Goal: Task Accomplishment & Management: Manage account settings

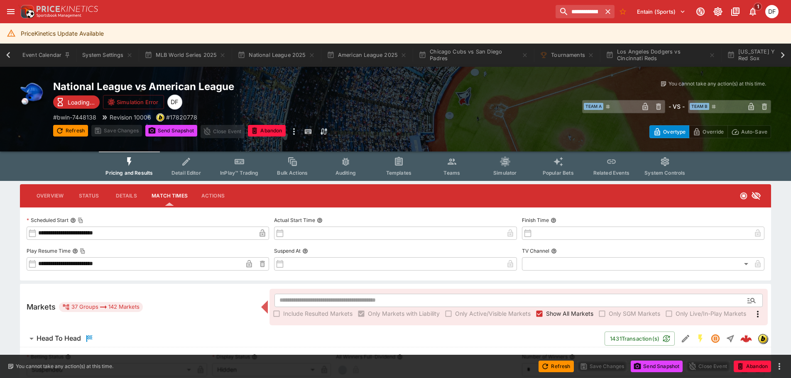
scroll to position [0, 693]
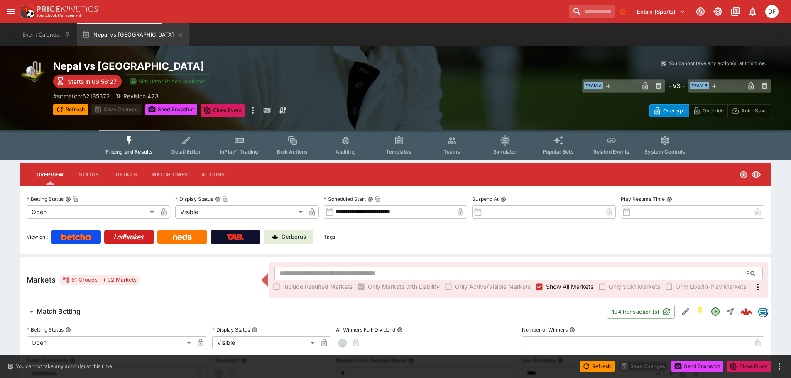
click at [64, 308] on h6 "Match Betting" at bounding box center [59, 311] width 44 height 9
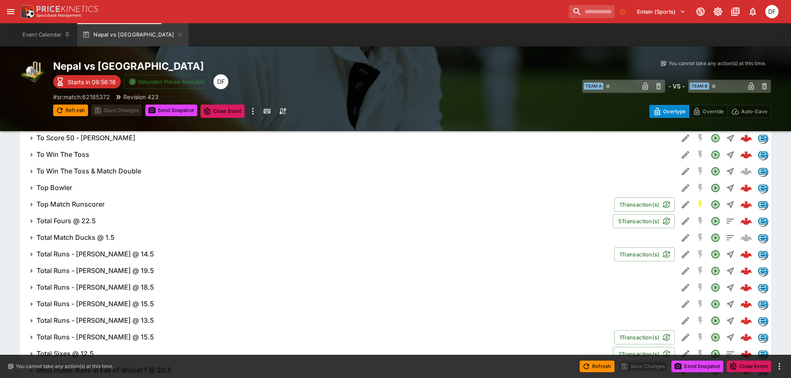
scroll to position [873, 0]
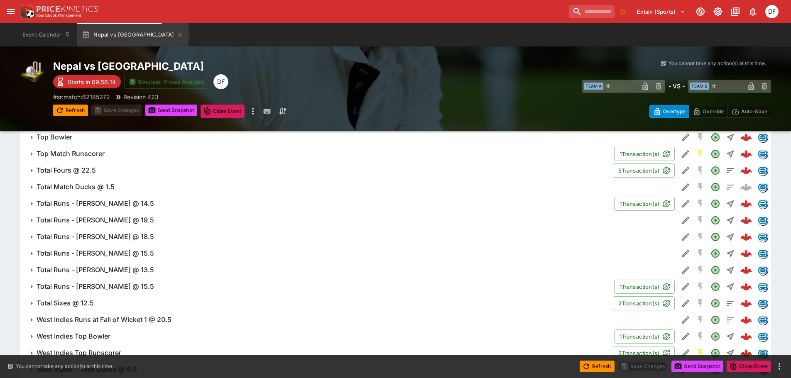
click at [84, 168] on h6 "Total Fours @ 22.5" at bounding box center [66, 170] width 59 height 9
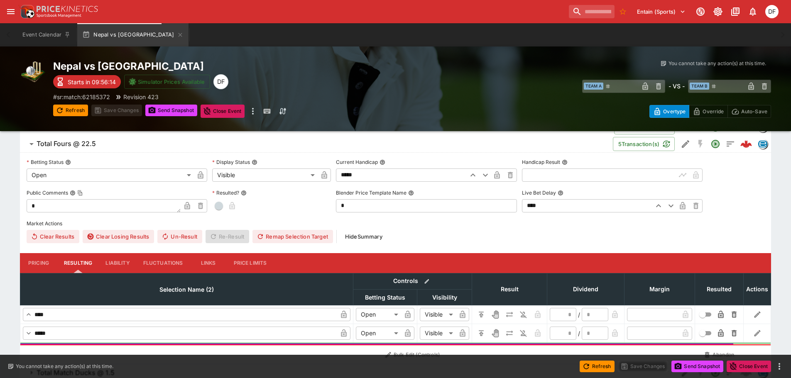
scroll to position [914, 0]
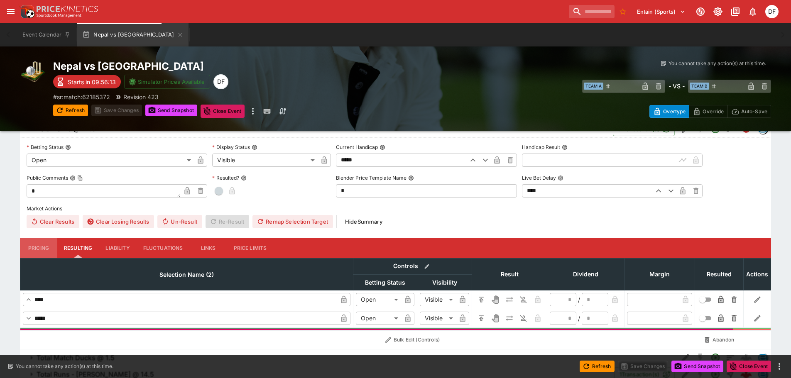
click at [49, 247] on button "Pricing" at bounding box center [38, 248] width 37 height 20
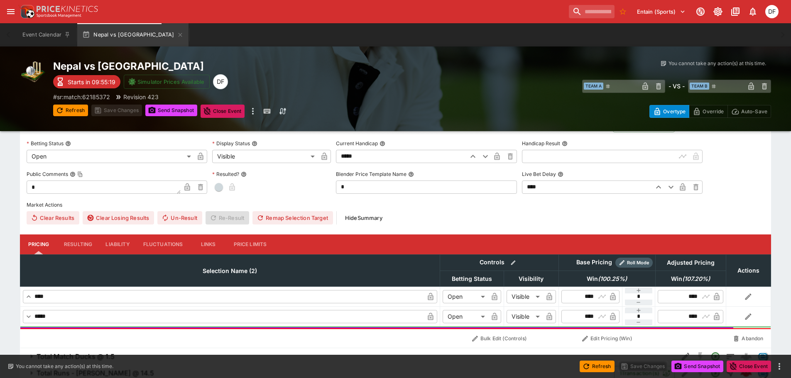
scroll to position [873, 0]
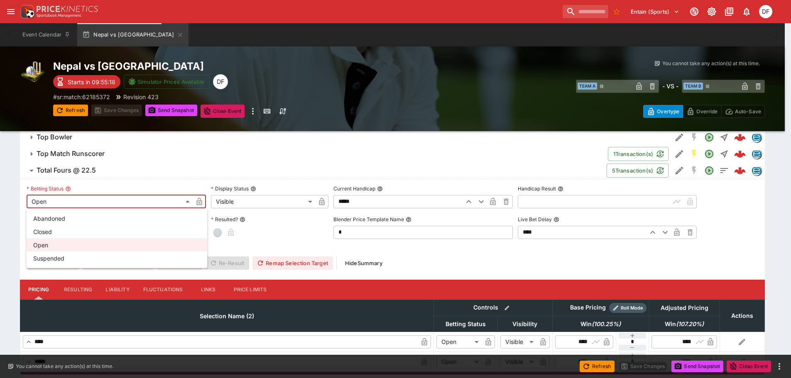
click at [86, 235] on li "Closed" at bounding box center [117, 231] width 181 height 13
type input "**********"
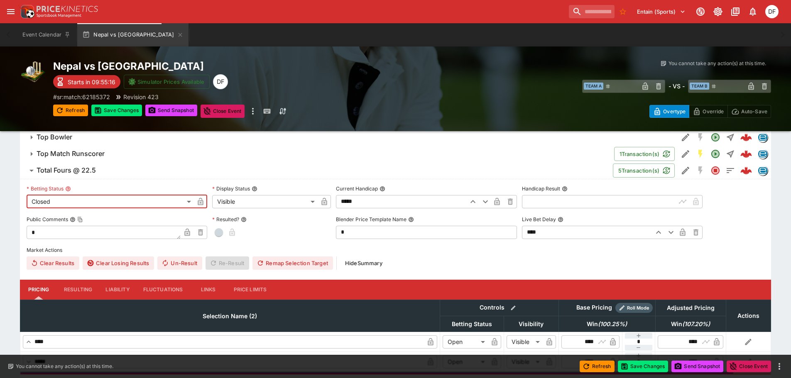
click at [204, 199] on icon "button" at bounding box center [200, 202] width 8 height 8
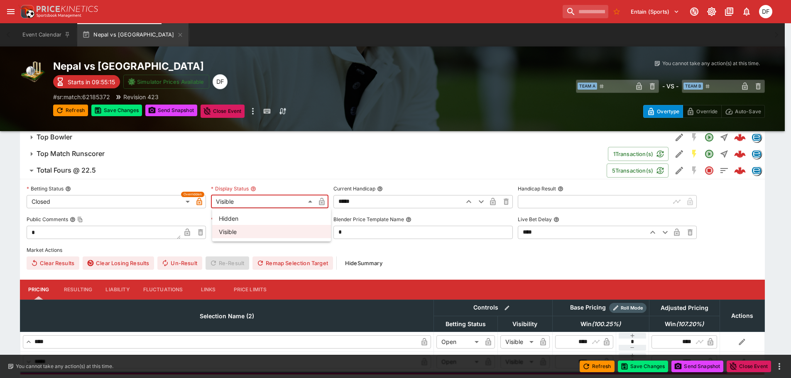
click at [242, 221] on li "Hidden" at bounding box center [271, 218] width 119 height 13
type input "******"
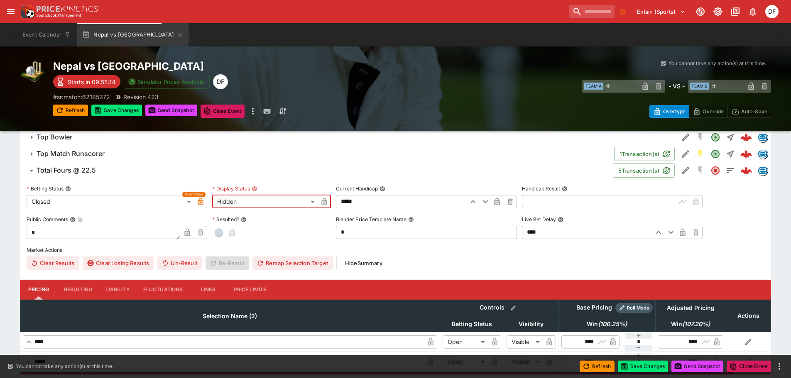
click at [325, 203] on icon "button" at bounding box center [324, 202] width 4 height 3
click at [99, 172] on span "Total Fours @ 22.5" at bounding box center [322, 170] width 570 height 9
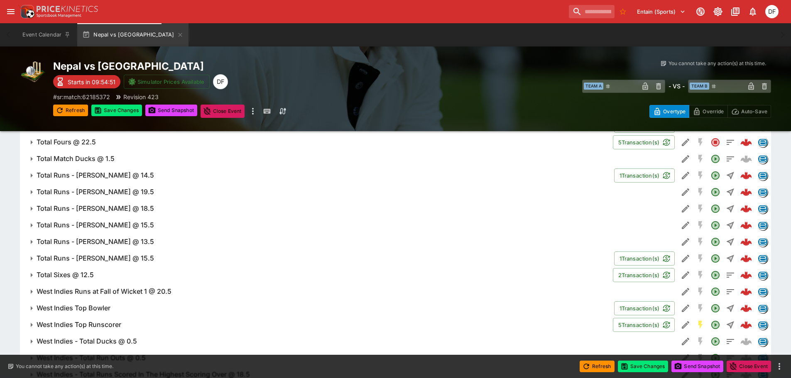
scroll to position [914, 0]
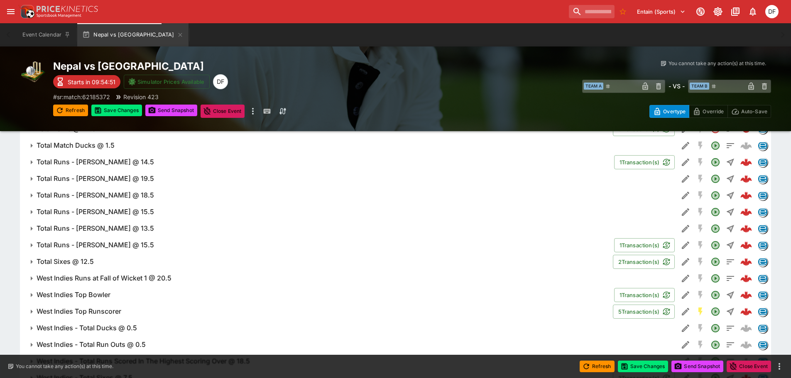
click at [91, 261] on h6 "Total Sixes @ 12.5" at bounding box center [65, 261] width 57 height 9
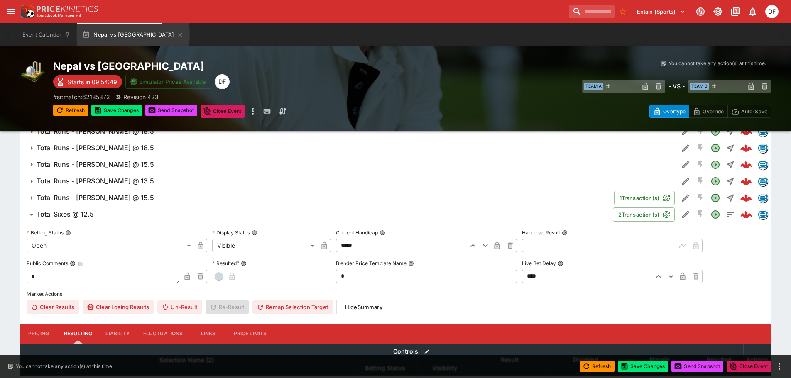
scroll to position [1080, 0]
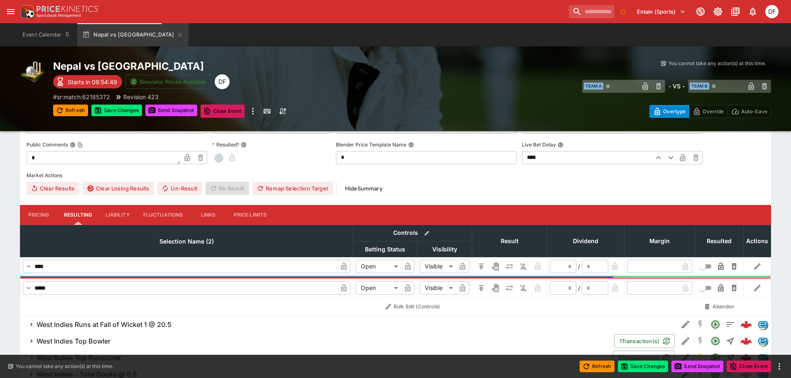
click at [116, 209] on button "Liability" at bounding box center [117, 215] width 37 height 20
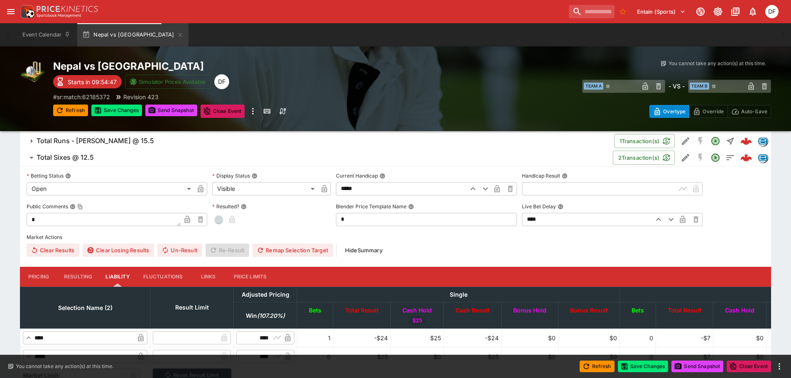
scroll to position [914, 0]
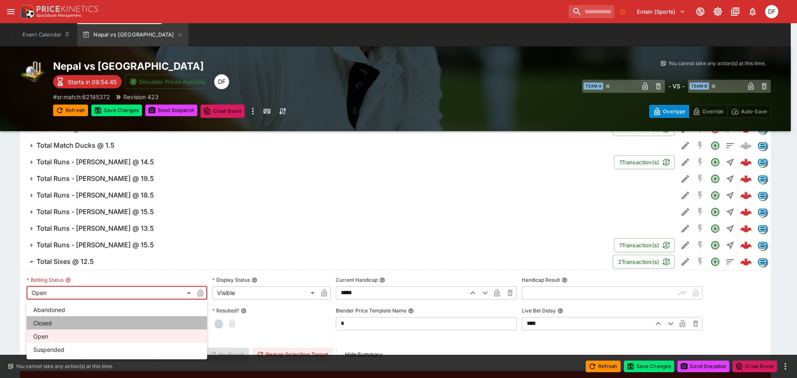
click at [70, 325] on li "Closed" at bounding box center [117, 322] width 181 height 13
type input "**********"
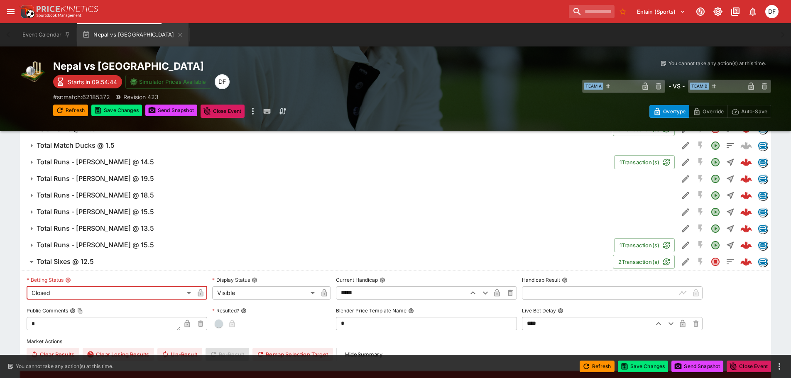
click at [204, 292] on icon "button" at bounding box center [200, 293] width 8 height 8
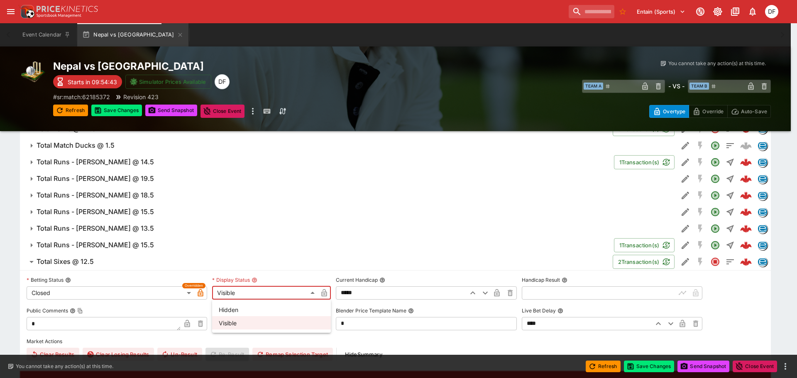
click at [258, 306] on li "Hidden" at bounding box center [271, 309] width 119 height 13
type input "******"
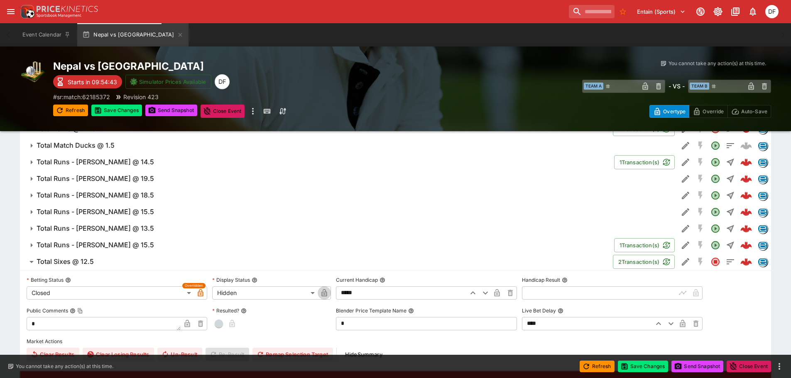
click at [322, 291] on icon "button" at bounding box center [324, 293] width 8 height 8
click at [135, 109] on button "Save Changes" at bounding box center [116, 111] width 51 height 12
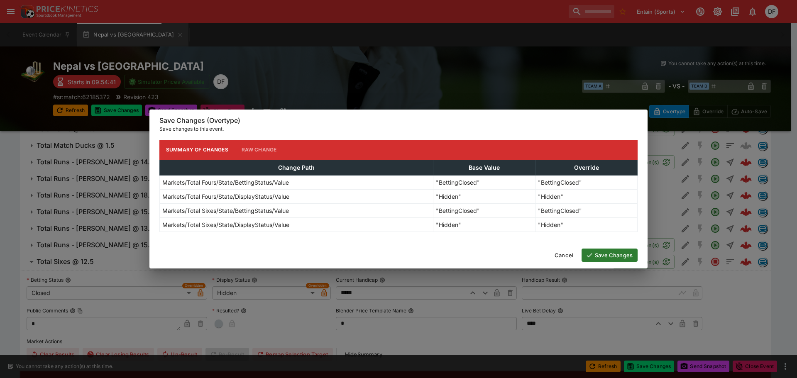
click at [634, 250] on button "Save Changes" at bounding box center [610, 255] width 56 height 13
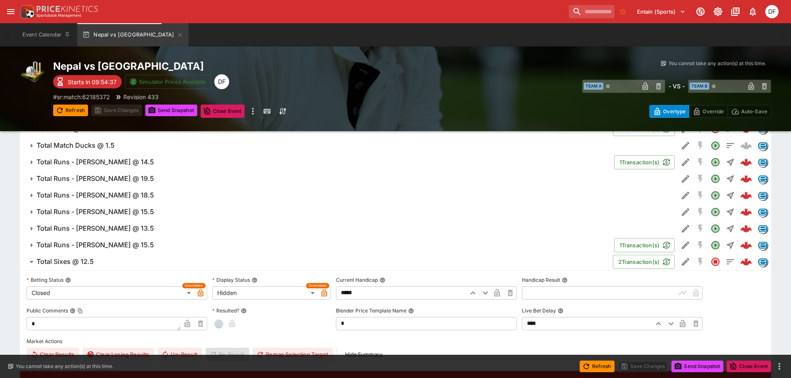
click at [95, 260] on span "Total Sixes @ 12.5" at bounding box center [322, 261] width 570 height 9
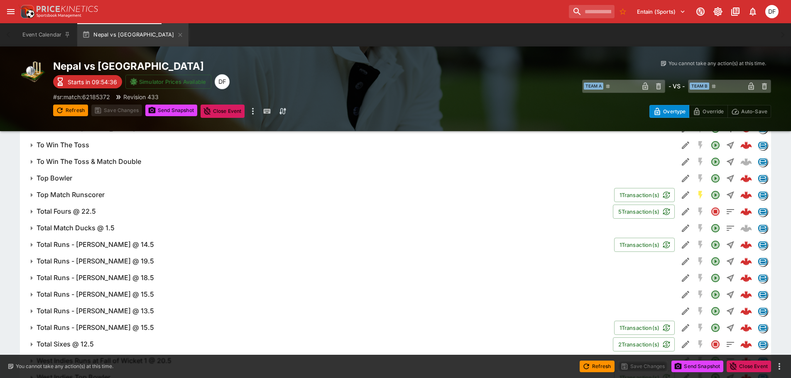
scroll to position [831, 0]
click at [100, 211] on span "Total Fours @ 22.5" at bounding box center [322, 212] width 570 height 9
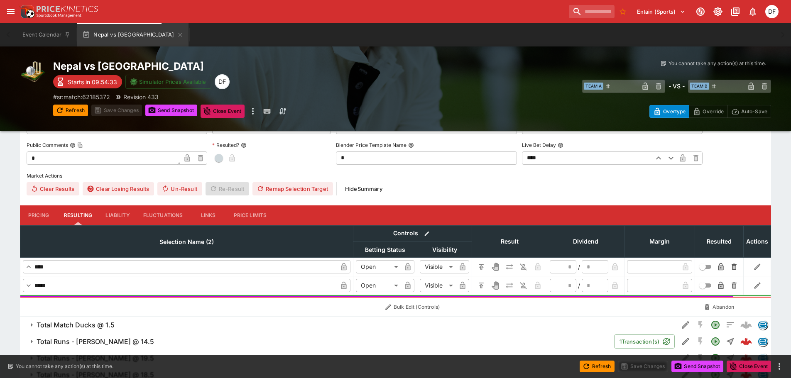
scroll to position [956, 0]
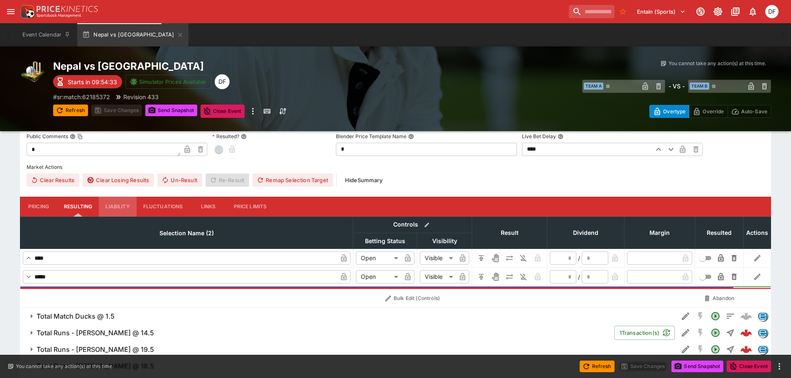
click at [131, 208] on button "Liability" at bounding box center [117, 207] width 37 height 20
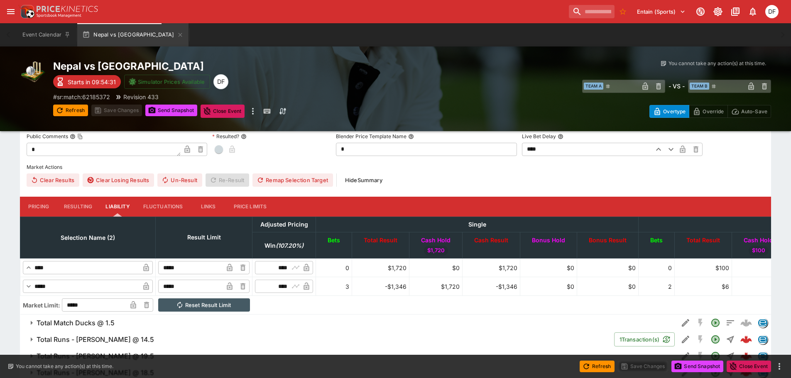
click at [223, 284] on input "*****" at bounding box center [190, 286] width 65 height 13
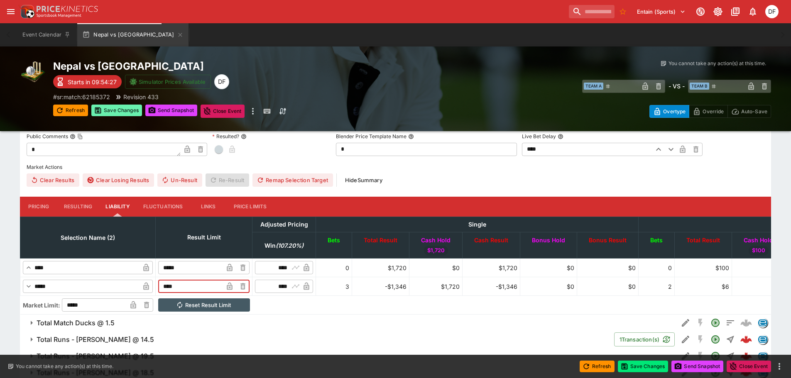
type input "*****"
click at [126, 107] on button "Save Changes" at bounding box center [116, 111] width 51 height 12
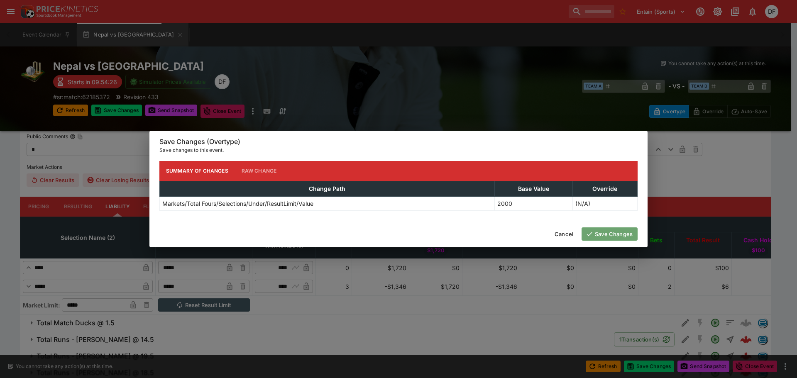
click at [613, 235] on button "Save Changes" at bounding box center [610, 234] width 56 height 13
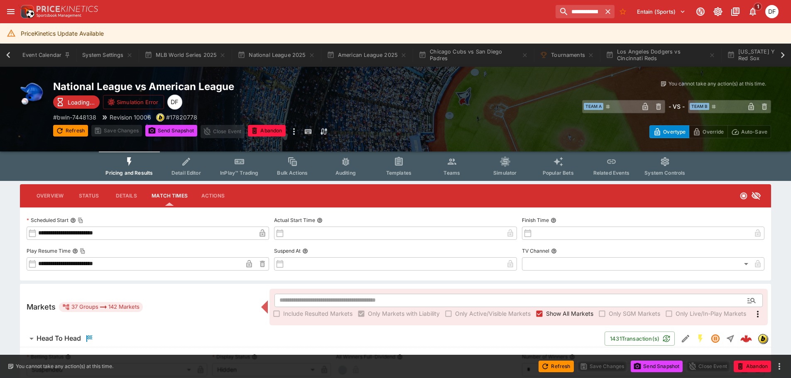
scroll to position [0, 693]
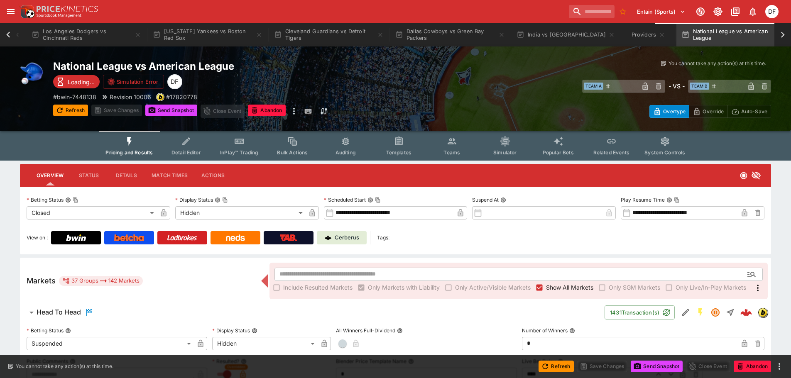
scroll to position [0, 575]
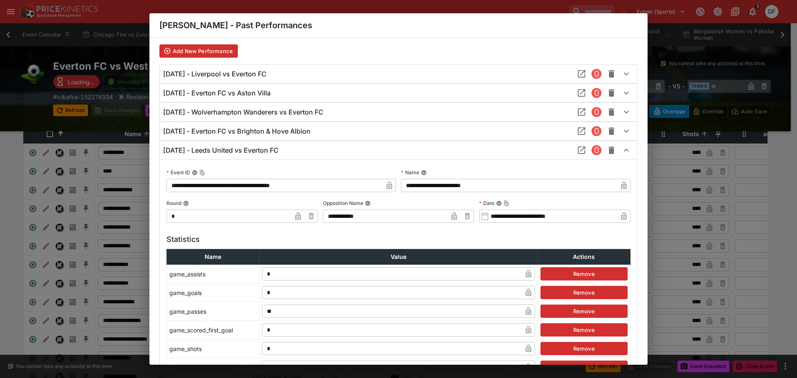
scroll to position [93, 0]
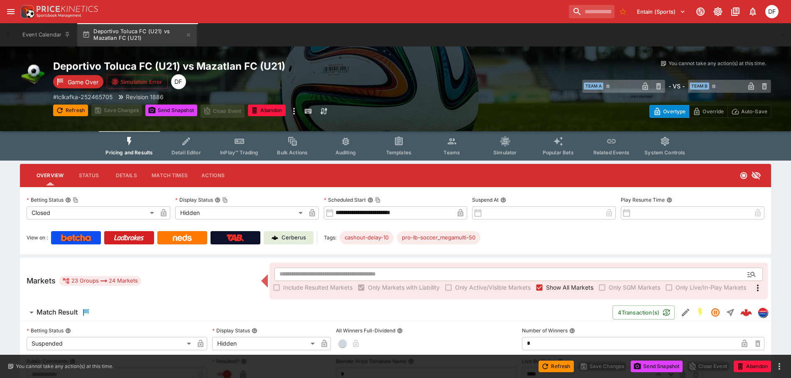
click at [291, 240] on p "Cerberus" at bounding box center [294, 238] width 24 height 8
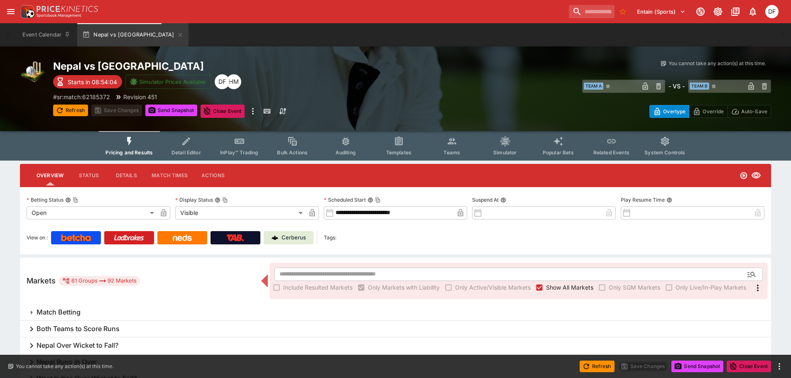
scroll to position [956, 0]
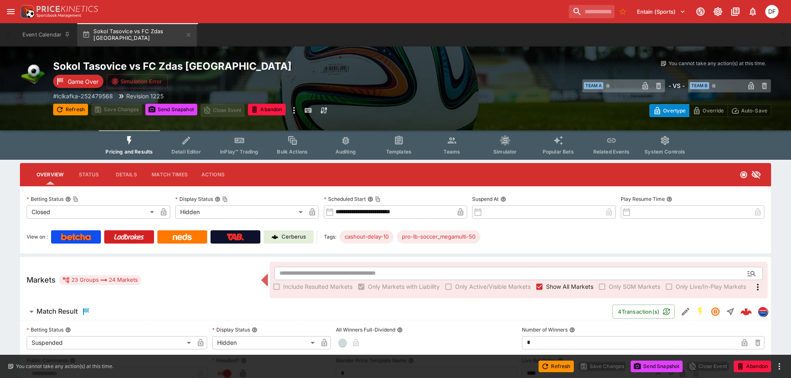
click at [299, 241] on link "Cerberus" at bounding box center [289, 236] width 50 height 13
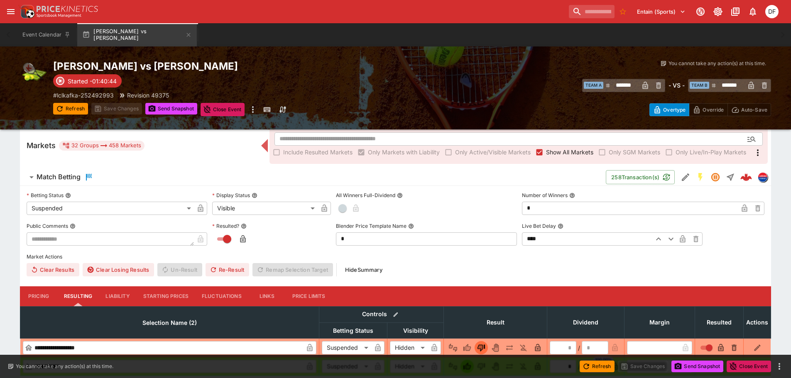
scroll to position [83, 0]
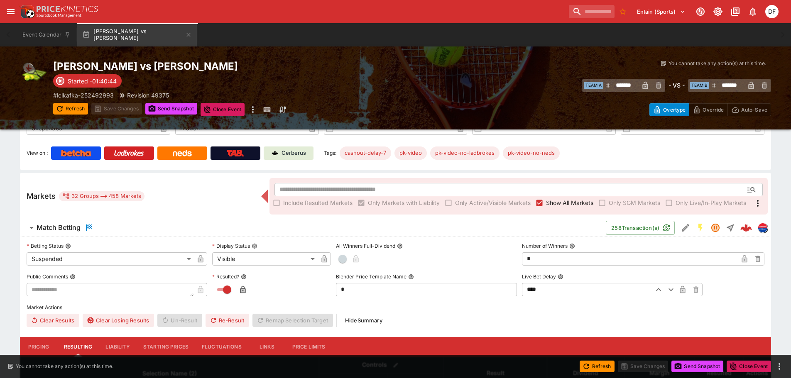
click at [546, 204] on span "Show All Markets" at bounding box center [569, 202] width 47 height 9
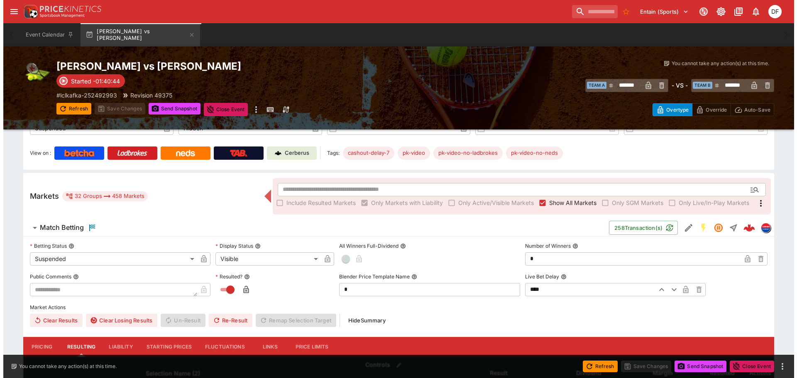
scroll to position [0, 0]
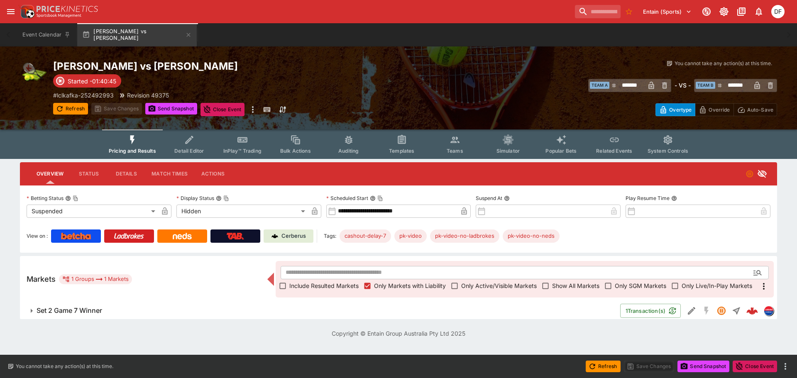
click at [94, 306] on h6 "Set 2 Game 7 Winner" at bounding box center [70, 310] width 66 height 9
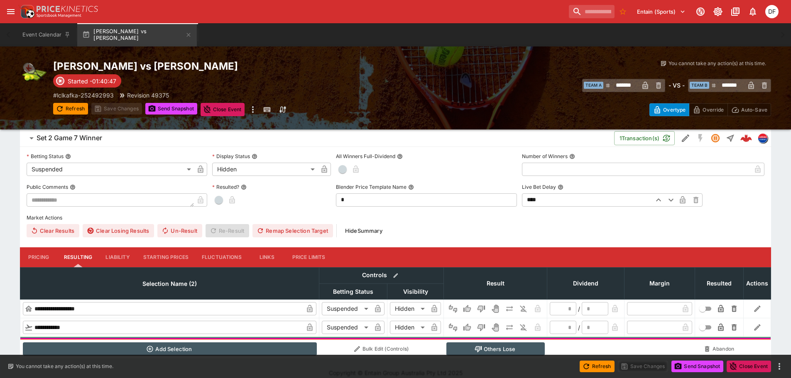
scroll to position [182, 0]
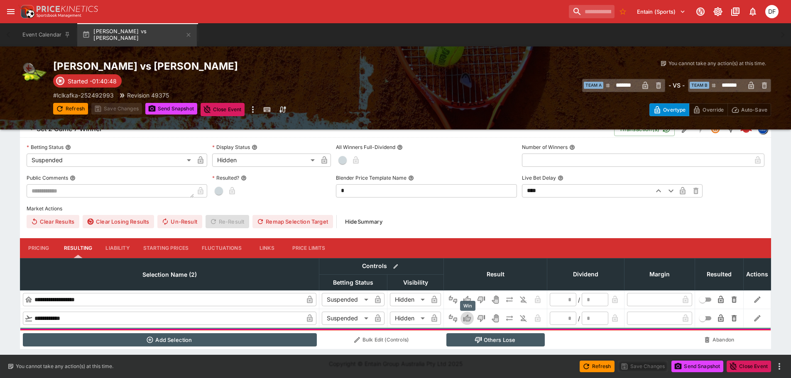
click at [465, 321] on icon "Win" at bounding box center [466, 318] width 7 height 7
type input "*"
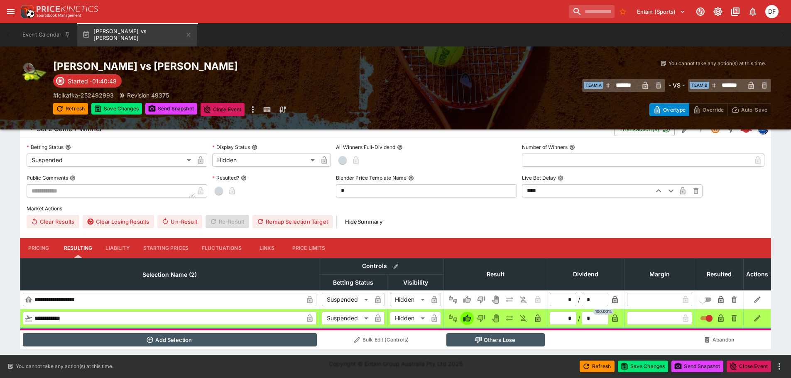
click at [486, 336] on button "Others Lose" at bounding box center [495, 339] width 98 height 13
type input "**********"
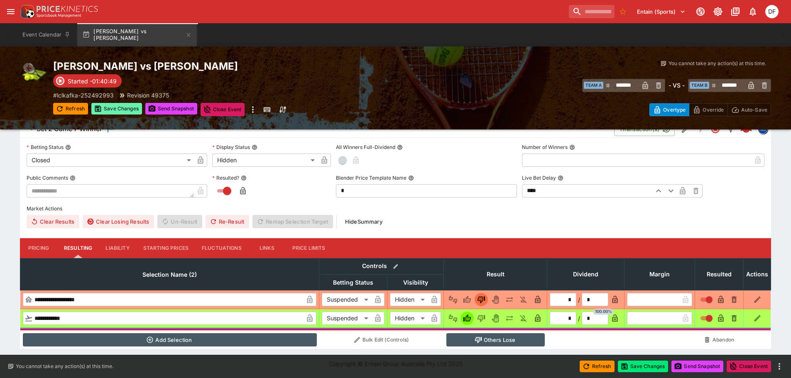
click at [124, 105] on button "Save Changes" at bounding box center [116, 109] width 51 height 12
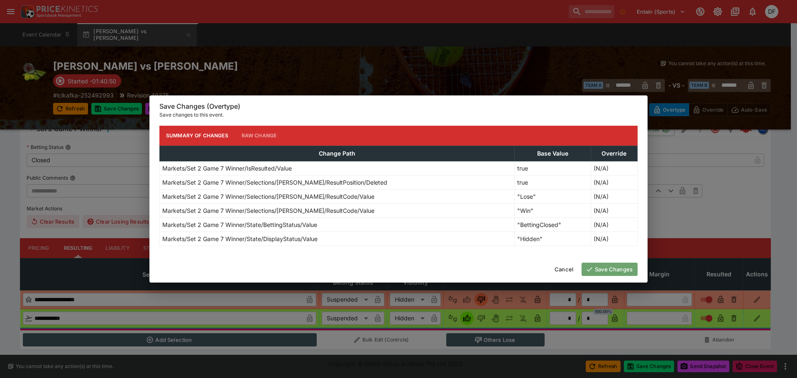
click at [610, 270] on button "Save Changes" at bounding box center [610, 269] width 56 height 13
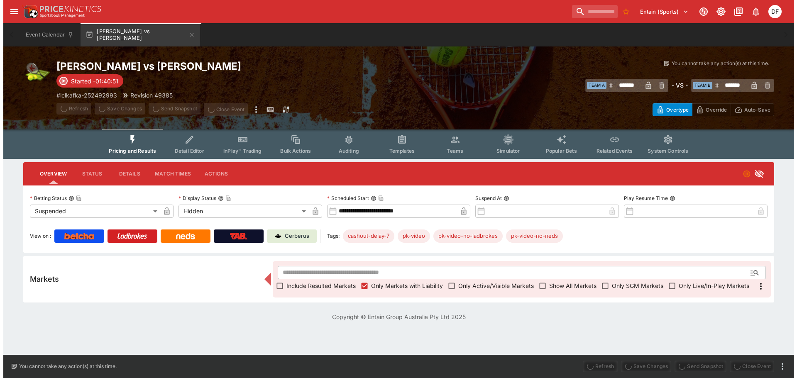
scroll to position [0, 0]
